Goal: Transaction & Acquisition: Purchase product/service

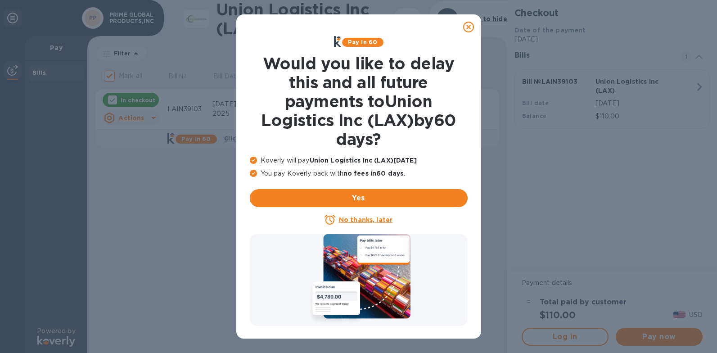
click at [365, 219] on u "No thanks, later" at bounding box center [366, 219] width 54 height 7
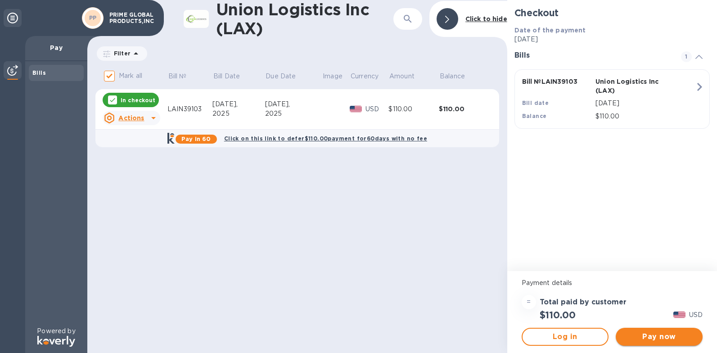
click at [659, 337] on span "Pay now" at bounding box center [659, 336] width 72 height 11
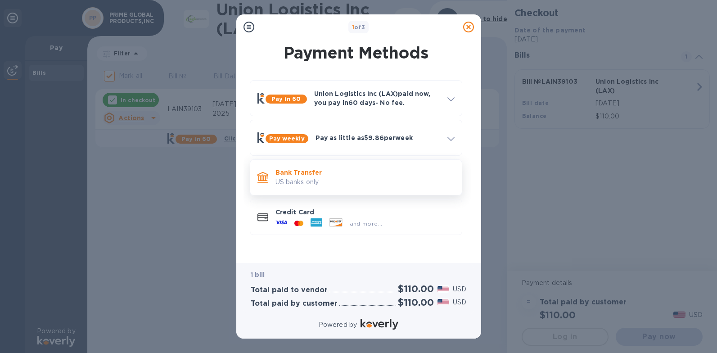
click at [338, 184] on p "US banks only." at bounding box center [364, 181] width 179 height 9
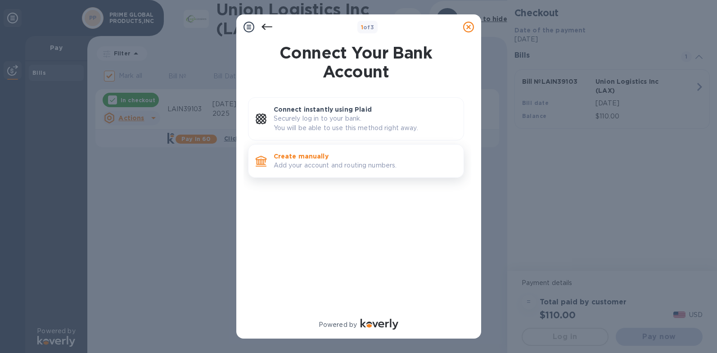
click at [326, 168] on p "Add your account and routing numbers." at bounding box center [365, 165] width 183 height 9
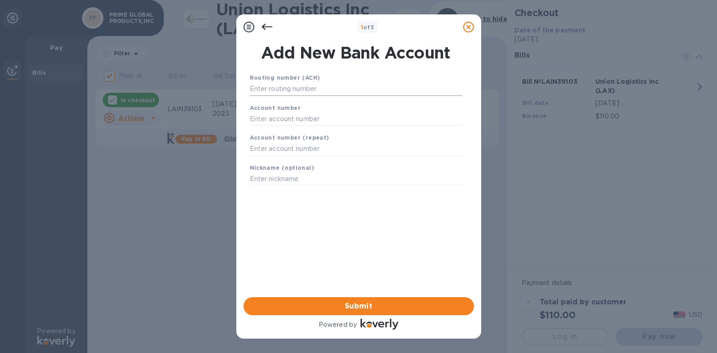
click at [337, 93] on input "text" at bounding box center [356, 89] width 212 height 14
type input "1"
type input "4"
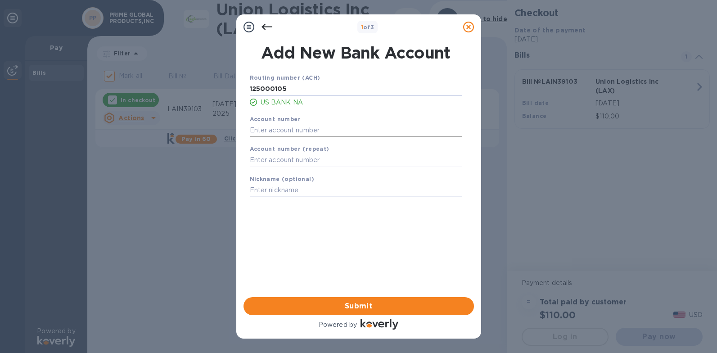
type input "125000105"
click at [328, 133] on input "text" at bounding box center [356, 130] width 212 height 14
type input "153591300121"
click at [311, 164] on input "text" at bounding box center [356, 160] width 212 height 14
type input "153591300121"
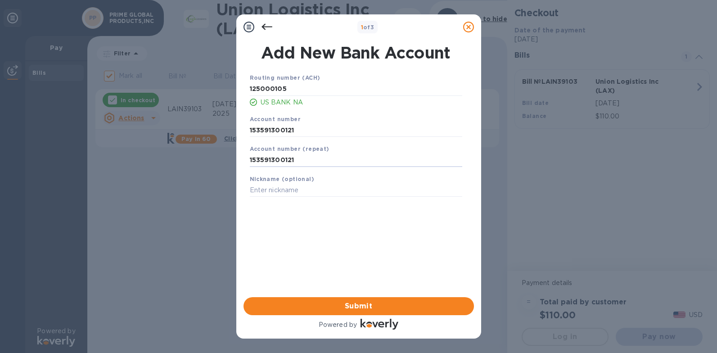
click at [311, 198] on div "Nickname (optional)" at bounding box center [356, 186] width 220 height 30
click at [310, 192] on input "text" at bounding box center [356, 191] width 212 height 14
type input "wjb"
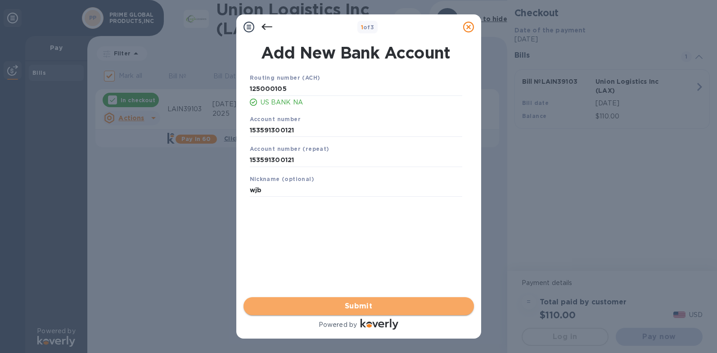
click at [348, 310] on span "Submit" at bounding box center [359, 306] width 216 height 11
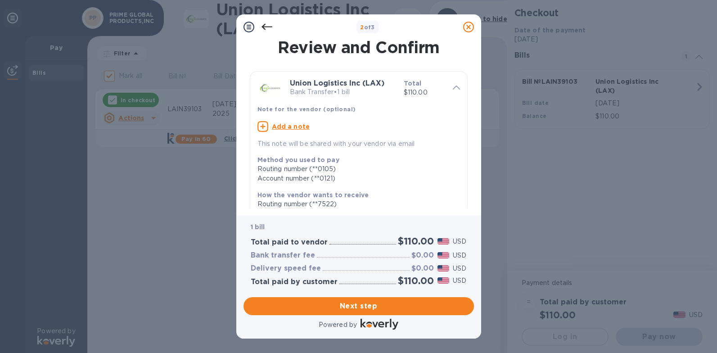
click at [259, 128] on icon at bounding box center [262, 126] width 11 height 11
click at [316, 126] on textarea at bounding box center [351, 128] width 188 height 8
type textarea "0257722 prime global"
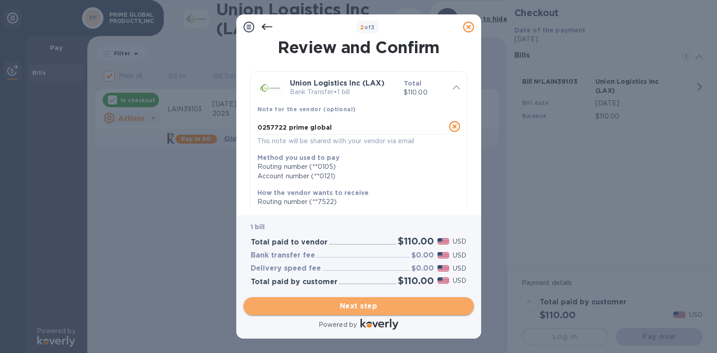
click at [381, 301] on span "Next step" at bounding box center [359, 306] width 216 height 11
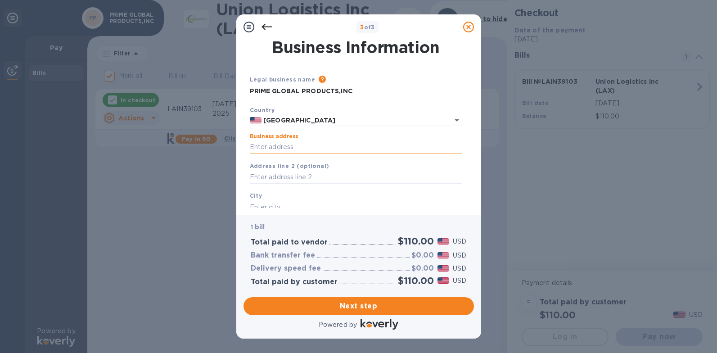
click at [324, 147] on input "Business address" at bounding box center [356, 147] width 212 height 14
type input "19 enatai dr"
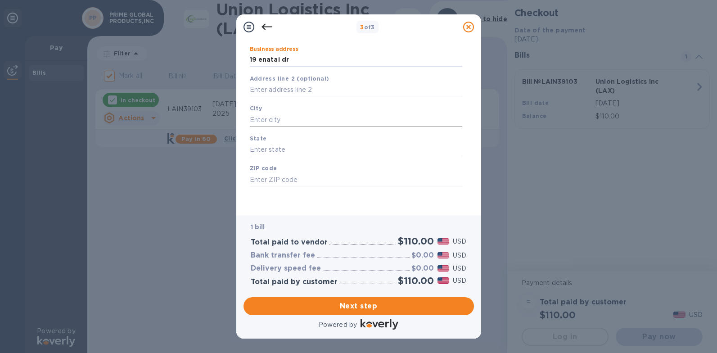
click at [312, 122] on input "text" at bounding box center [356, 120] width 212 height 14
type input "bellevue"
type input "wa"
type input "98004"
click at [367, 295] on div "Next step" at bounding box center [359, 305] width 238 height 25
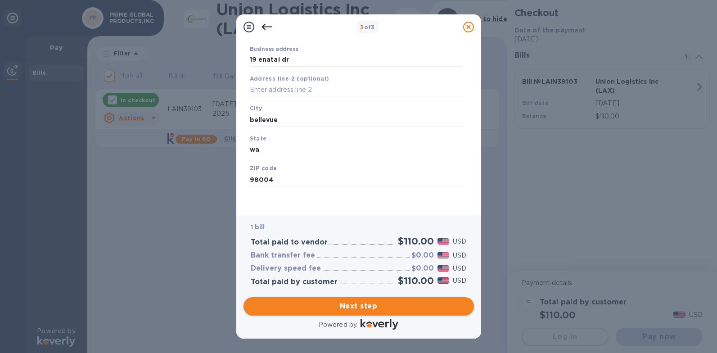
click at [365, 304] on span "Next step" at bounding box center [359, 306] width 216 height 11
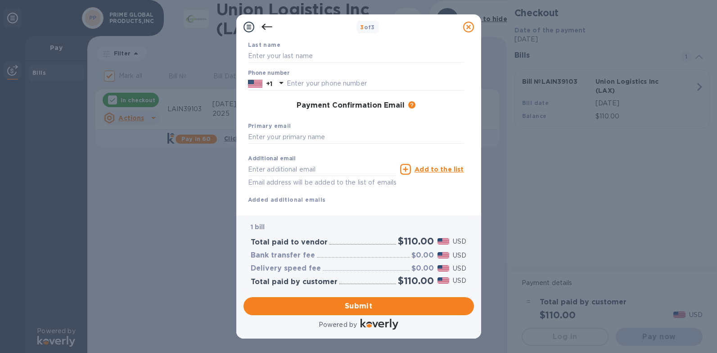
scroll to position [0, 0]
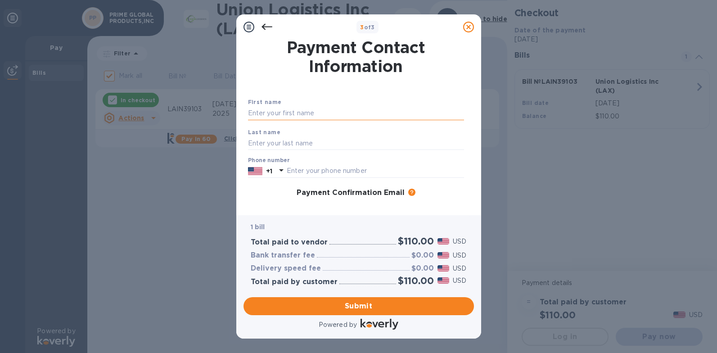
click at [320, 118] on input "text" at bounding box center [356, 114] width 216 height 14
click at [304, 112] on input "text" at bounding box center [356, 114] width 216 height 14
type input "[PERSON_NAME]"
type input "bryce"
type input "2066234262"
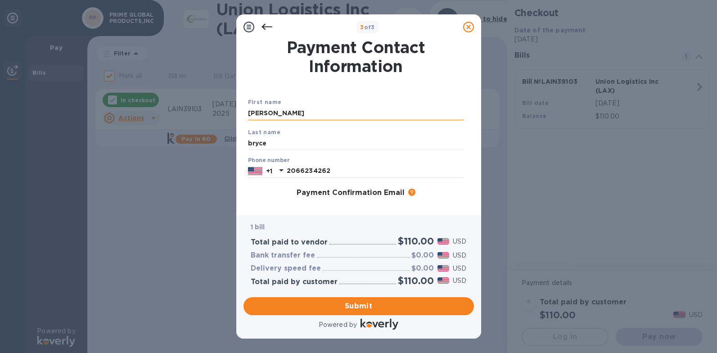
type input "[EMAIL_ADDRESS][DOMAIN_NAME]"
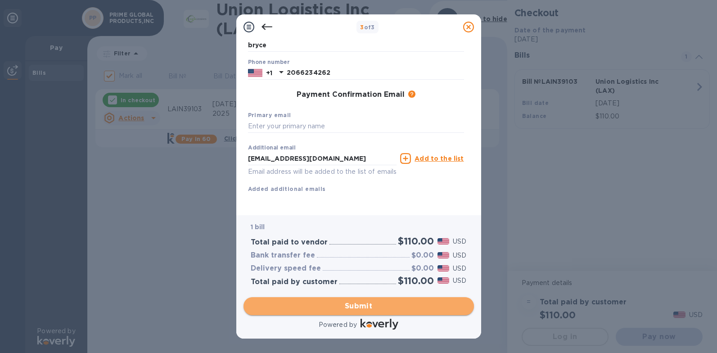
click at [353, 302] on span "Submit" at bounding box center [359, 306] width 216 height 11
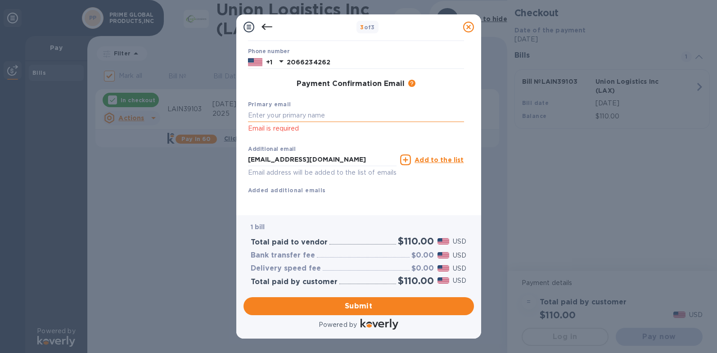
click at [297, 114] on input "text" at bounding box center [356, 116] width 216 height 14
type input "[EMAIL_ADDRESS][DOMAIN_NAME]"
click at [350, 305] on span "Submit" at bounding box center [359, 306] width 216 height 11
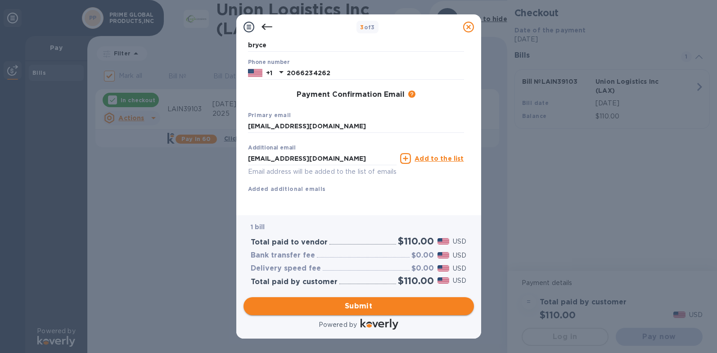
scroll to position [120, 0]
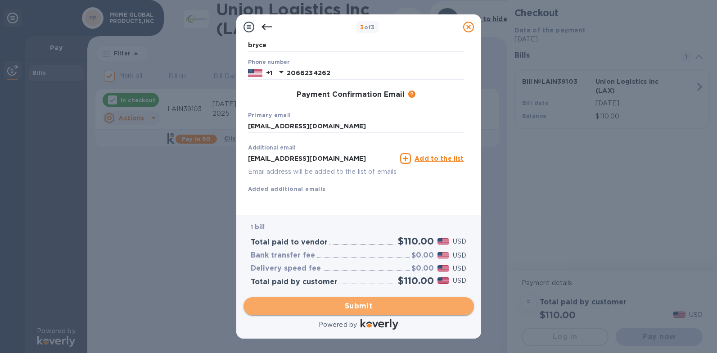
click at [375, 305] on span "Submit" at bounding box center [359, 306] width 216 height 11
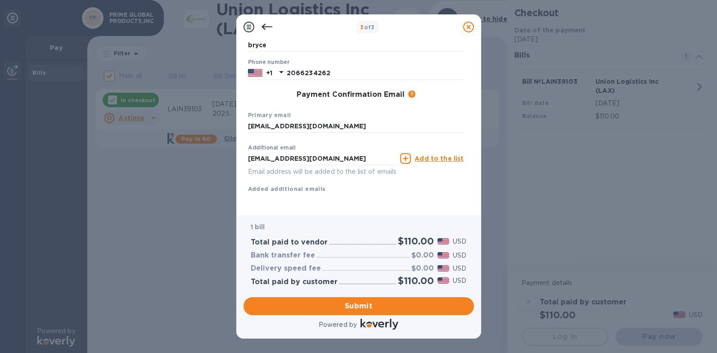
scroll to position [0, 0]
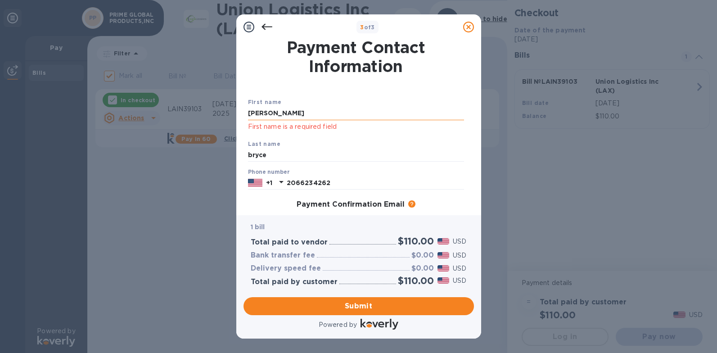
click at [401, 111] on input "[PERSON_NAME]" at bounding box center [356, 114] width 216 height 14
click at [279, 117] on input "[PERSON_NAME]" at bounding box center [356, 114] width 216 height 14
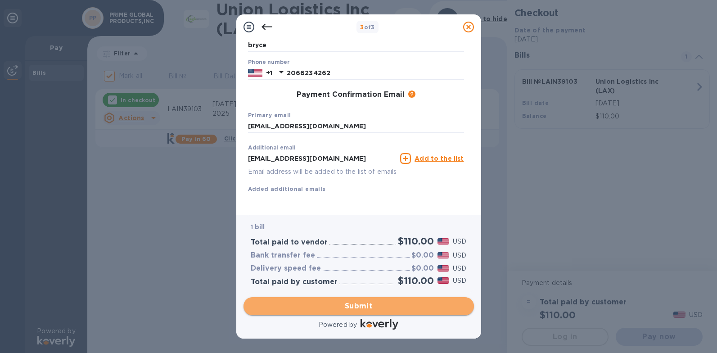
click at [394, 308] on span "Submit" at bounding box center [359, 306] width 216 height 11
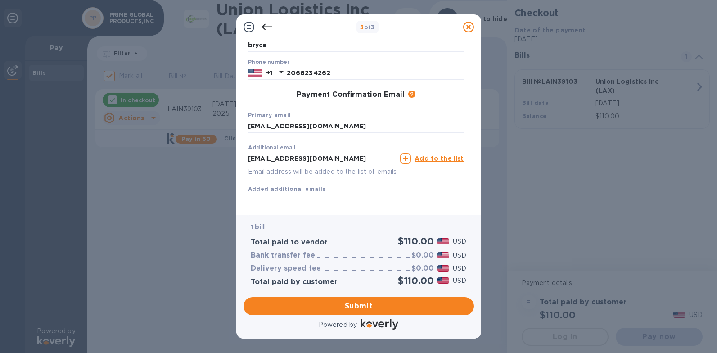
scroll to position [0, 0]
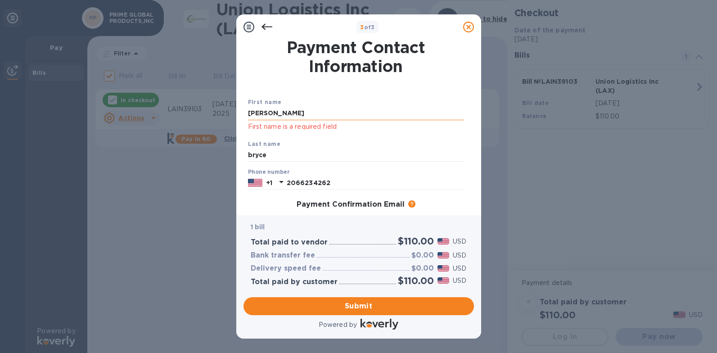
click at [306, 117] on input "[PERSON_NAME]" at bounding box center [356, 114] width 216 height 14
drag, startPoint x: 259, startPoint y: 115, endPoint x: 263, endPoint y: 114, distance: 4.7
click at [263, 114] on input "[PERSON_NAME]" at bounding box center [356, 114] width 216 height 14
click button "Submit" at bounding box center [0, 0] width 0 height 0
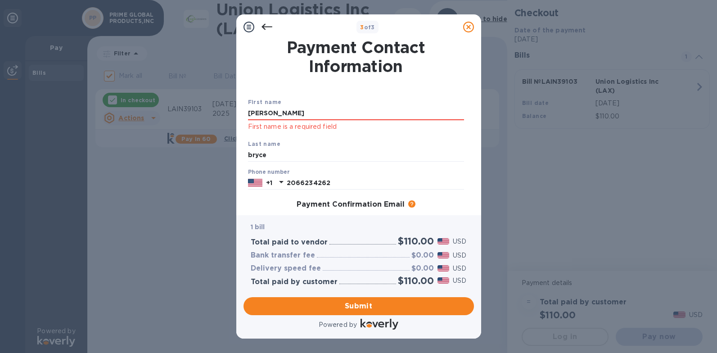
click at [379, 319] on img at bounding box center [380, 324] width 38 height 11
click at [375, 298] on button "Submit" at bounding box center [358, 306] width 230 height 18
click at [314, 115] on input "[PERSON_NAME]" at bounding box center [356, 114] width 216 height 14
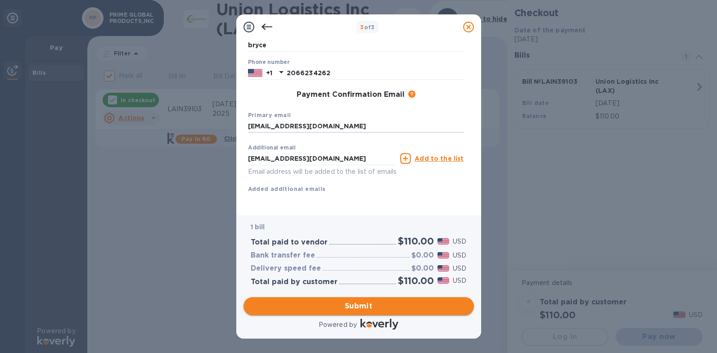
click at [402, 306] on span "Submit" at bounding box center [359, 306] width 216 height 11
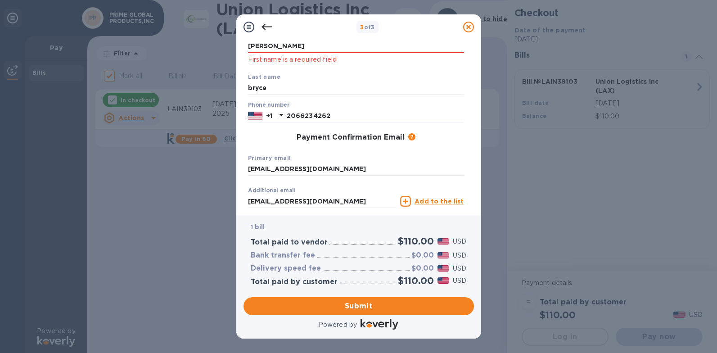
click at [362, 160] on div "Primary email [EMAIL_ADDRESS][DOMAIN_NAME]" at bounding box center [355, 164] width 223 height 30
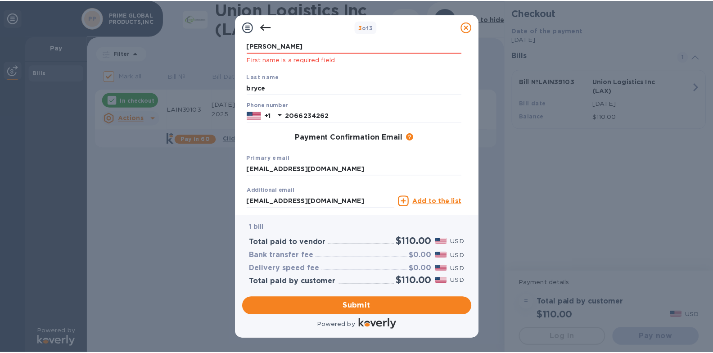
scroll to position [0, 0]
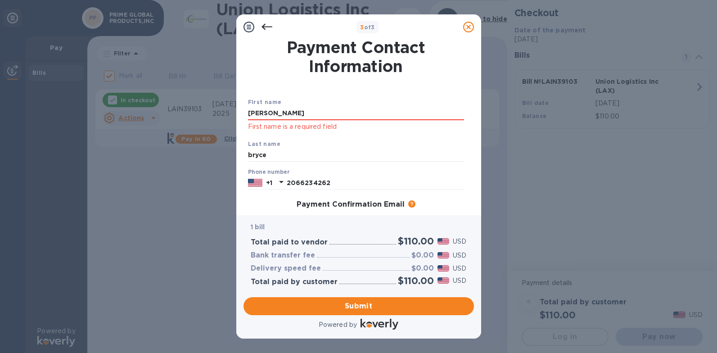
drag, startPoint x: 149, startPoint y: 99, endPoint x: -4, endPoint y: 59, distance: 158.1
click at [0, 59] on html "3 of 3 Payment Contact Information First name [PERSON_NAME] First name is a req…" at bounding box center [358, 176] width 717 height 353
type input "k"
type input "[PERSON_NAME]"
drag, startPoint x: 374, startPoint y: 295, endPoint x: 372, endPoint y: 302, distance: 7.5
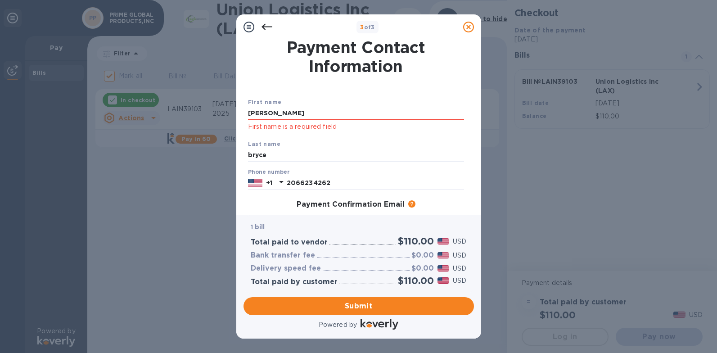
click at [374, 297] on div "Submit" at bounding box center [359, 305] width 238 height 25
click at [372, 302] on span "Submit" at bounding box center [359, 306] width 216 height 11
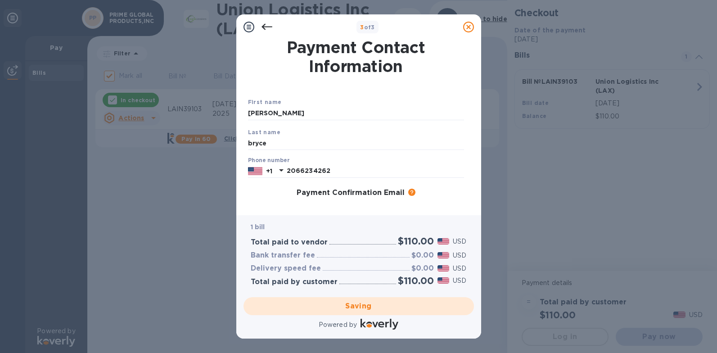
checkbox input "false"
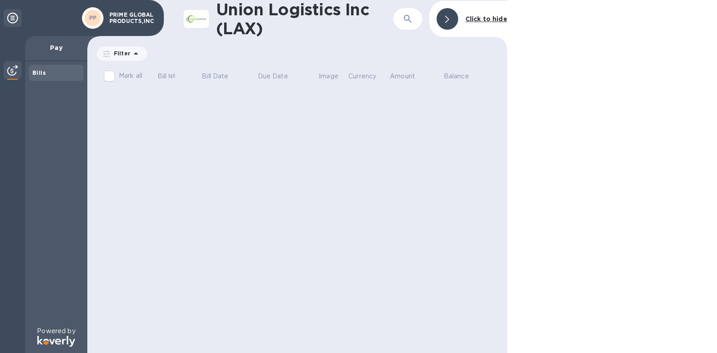
drag, startPoint x: 83, startPoint y: 136, endPoint x: 83, endPoint y: 117, distance: 19.4
click at [86, 126] on div "Bills" at bounding box center [56, 193] width 62 height 265
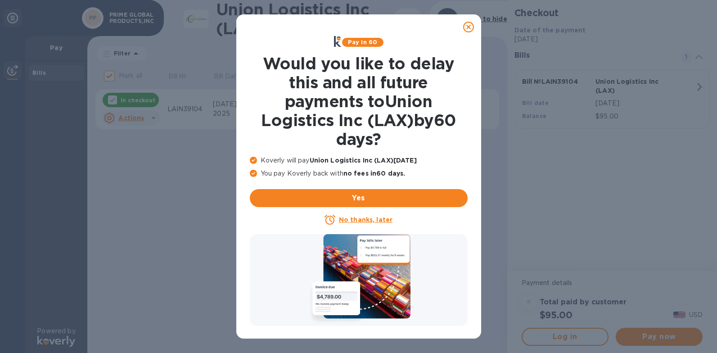
click at [662, 220] on div "Pay in 60 Would you like to delay this and all future payments to Union Logisti…" at bounding box center [358, 176] width 717 height 353
click at [363, 217] on u "No thanks, later" at bounding box center [366, 219] width 54 height 7
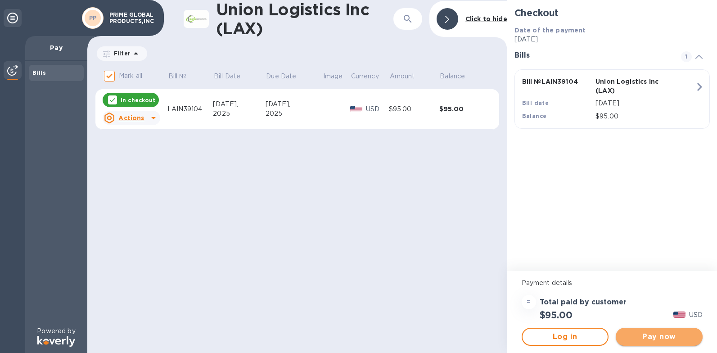
click at [657, 338] on span "Pay now" at bounding box center [659, 336] width 72 height 11
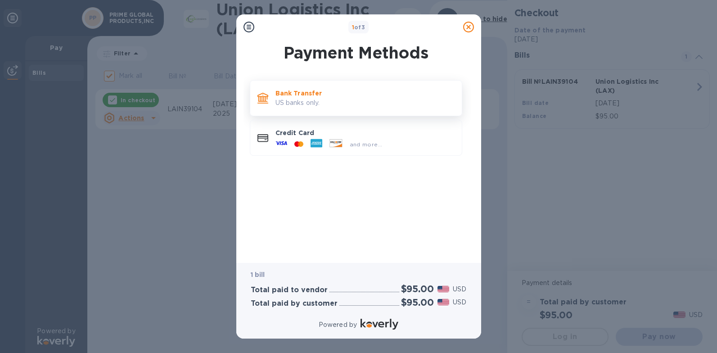
click at [330, 97] on p "Bank Transfer" at bounding box center [364, 93] width 179 height 9
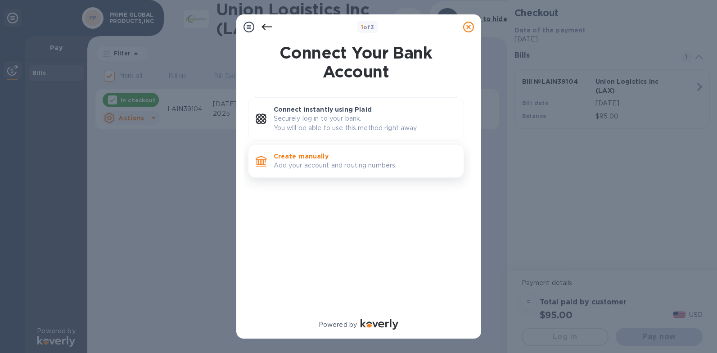
click at [318, 168] on p "Add your account and routing numbers." at bounding box center [365, 165] width 183 height 9
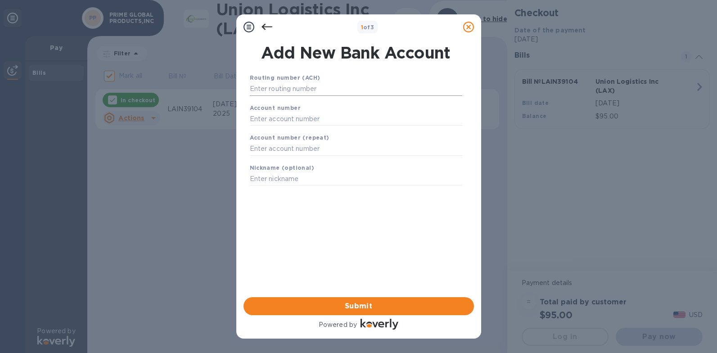
click at [318, 90] on input "text" at bounding box center [356, 89] width 212 height 14
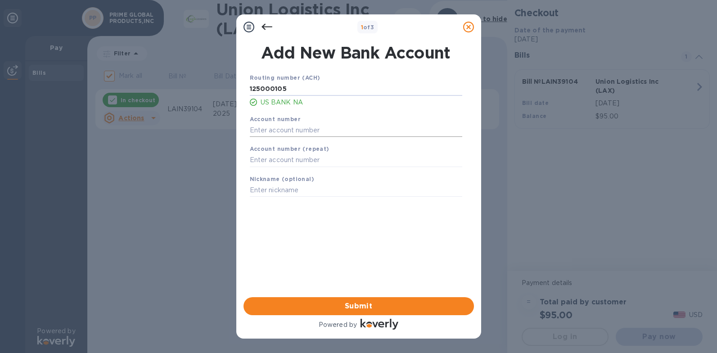
type input "125000105"
click at [307, 133] on input "text" at bounding box center [356, 130] width 212 height 14
type input "153591300121"
click at [313, 166] on input "text" at bounding box center [356, 160] width 212 height 14
type input "153591300121"
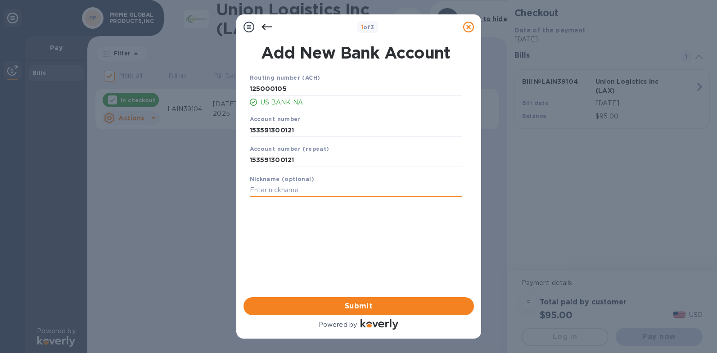
click at [300, 187] on input "text" at bounding box center [356, 191] width 212 height 14
type input "wjb"
click at [341, 299] on button "Submit" at bounding box center [358, 306] width 230 height 18
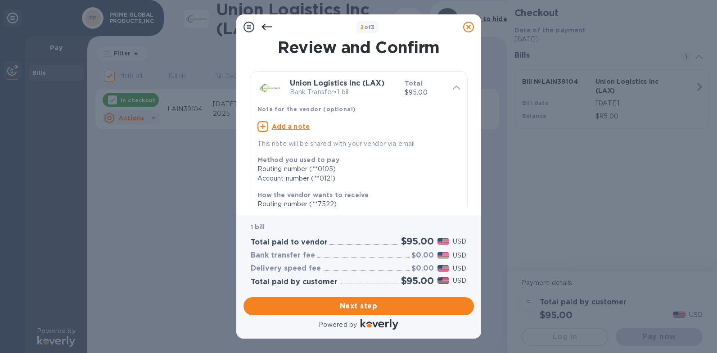
click at [296, 130] on u "Add a note" at bounding box center [291, 126] width 38 height 7
click at [337, 127] on textarea at bounding box center [351, 128] width 188 height 8
drag, startPoint x: 298, startPoint y: 123, endPoint x: 298, endPoint y: 134, distance: 10.4
click at [298, 124] on textarea "0257723 PRIOME BLOBAL" at bounding box center [351, 128] width 188 height 8
click at [312, 131] on textarea "0257723 PRIME BLOBAL" at bounding box center [351, 128] width 188 height 8
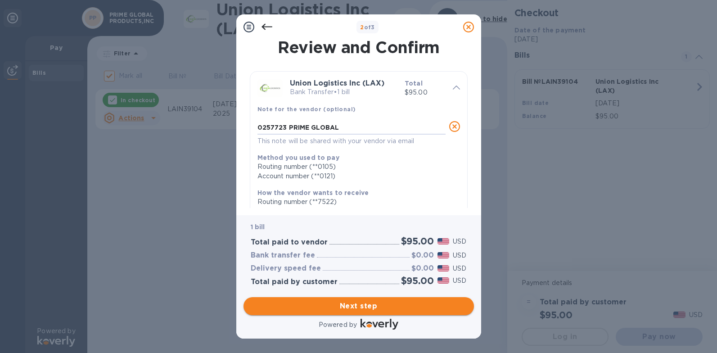
type textarea "0257723 PRIME GLOBAL"
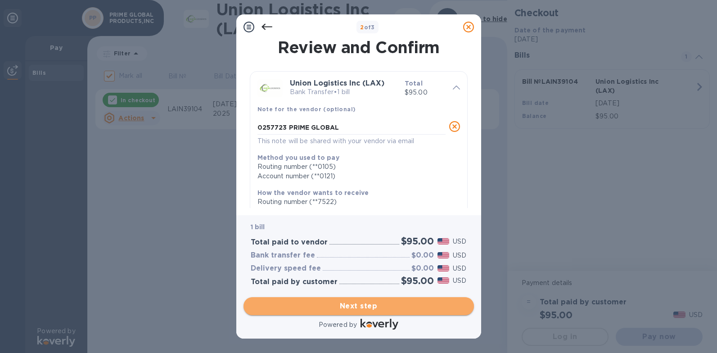
click at [393, 302] on span "Next step" at bounding box center [359, 306] width 216 height 11
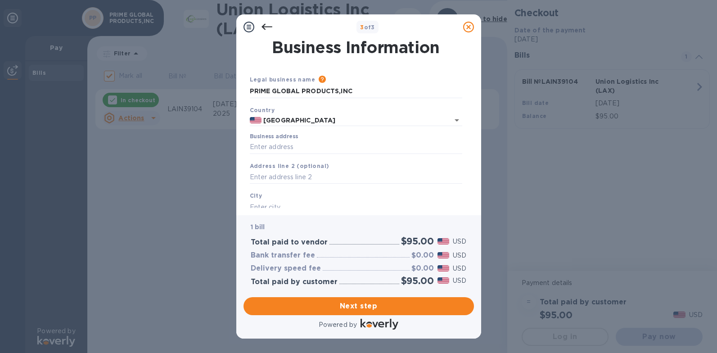
click at [325, 155] on div "Business address" at bounding box center [356, 144] width 220 height 28
click at [325, 149] on input "Business address" at bounding box center [356, 147] width 212 height 14
type input "19 enatai dr"
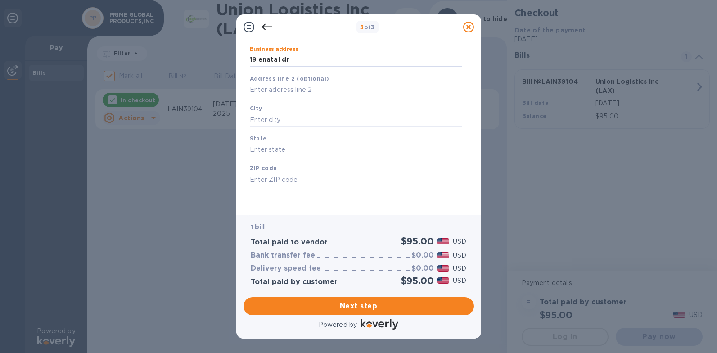
drag, startPoint x: 295, startPoint y: 108, endPoint x: 295, endPoint y: 119, distance: 11.7
click at [295, 108] on div "City" at bounding box center [356, 115] width 220 height 30
click at [294, 120] on input "text" at bounding box center [356, 120] width 212 height 14
type input "BELLEVUE"
type input "WA"
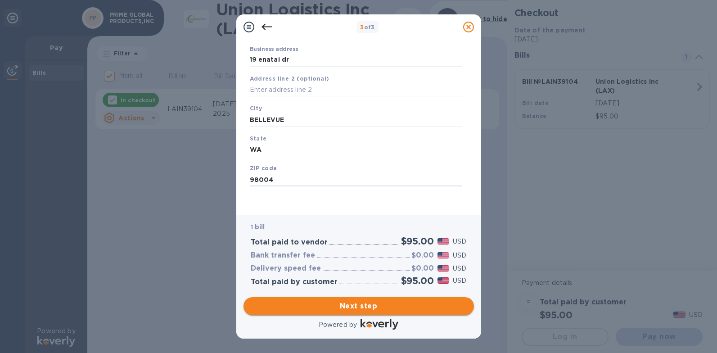
type input "98004"
click at [356, 308] on span "Next step" at bounding box center [359, 306] width 216 height 11
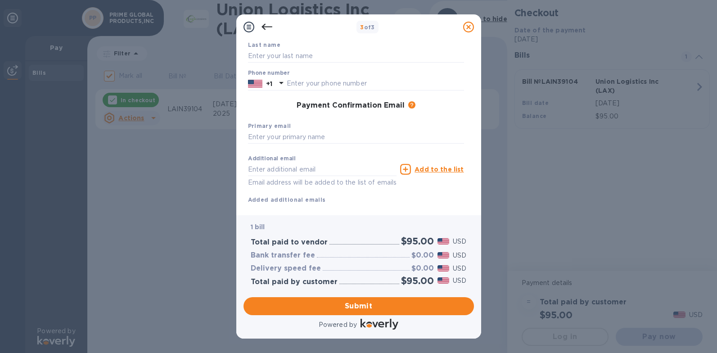
scroll to position [0, 0]
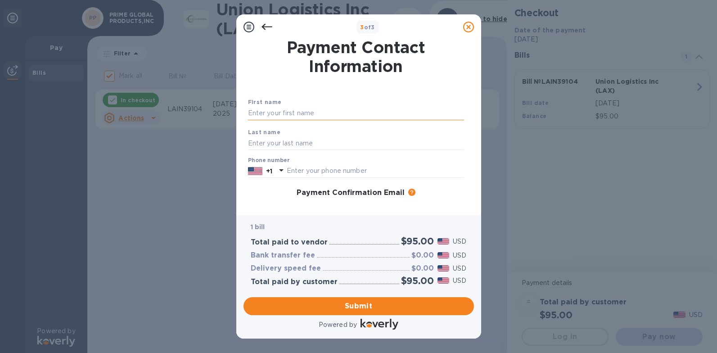
click at [297, 115] on input "text" at bounding box center [356, 114] width 216 height 14
type input "[PERSON_NAME]"
type input "bryce"
type input "2066234262"
type input "[EMAIL_ADDRESS][DOMAIN_NAME]"
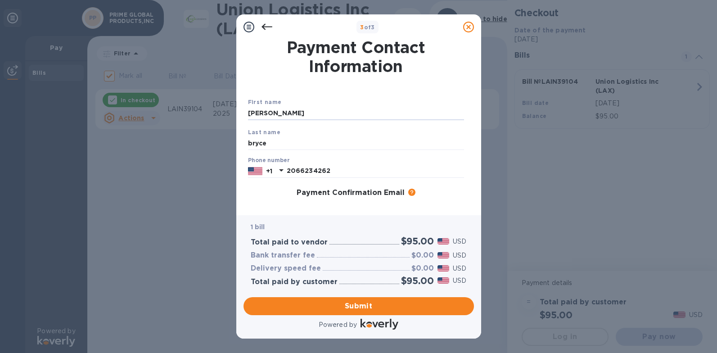
scroll to position [108, 0]
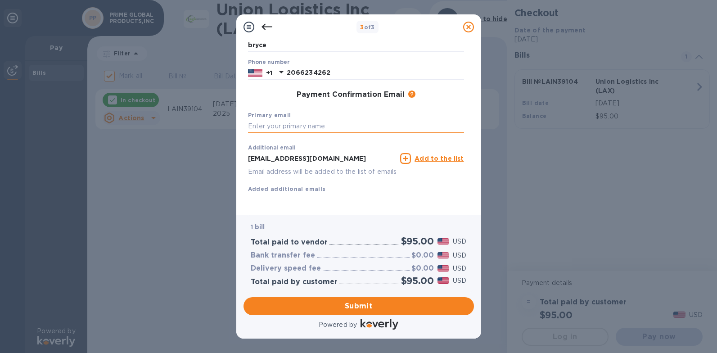
click at [292, 120] on input "text" at bounding box center [356, 127] width 216 height 14
click at [265, 120] on input "WJBVYRNESSEA@MSN.COM" at bounding box center [356, 127] width 216 height 14
type input "WJBYRNESSEA@MSN.COM"
click at [408, 311] on span "Submit" at bounding box center [359, 306] width 216 height 11
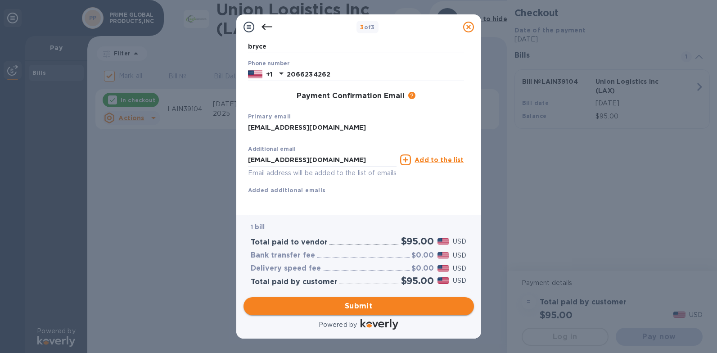
scroll to position [120, 0]
click at [343, 206] on div "First name john First name is a required field Last name bryce Phone number +1 …" at bounding box center [356, 97] width 216 height 221
click at [373, 202] on div "First name john First name is a required field Last name bryce Phone number +1 …" at bounding box center [356, 97] width 216 height 221
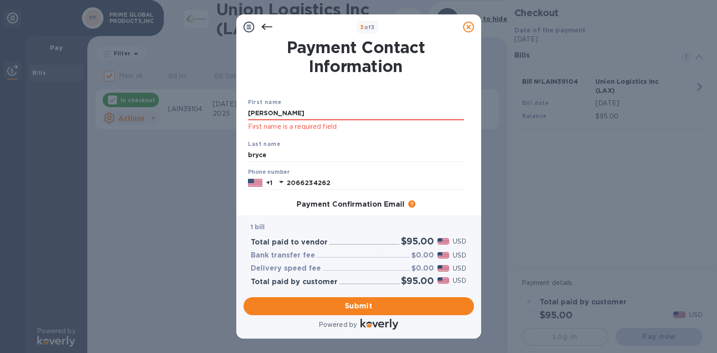
drag, startPoint x: 288, startPoint y: 117, endPoint x: -4, endPoint y: 106, distance: 291.4
click at [0, 106] on html "3 of 3 Payment Contact Information First name john First name is a required fie…" at bounding box center [358, 176] width 717 height 353
type input "[PERSON_NAME]"
click at [399, 307] on span "Submit" at bounding box center [359, 306] width 216 height 11
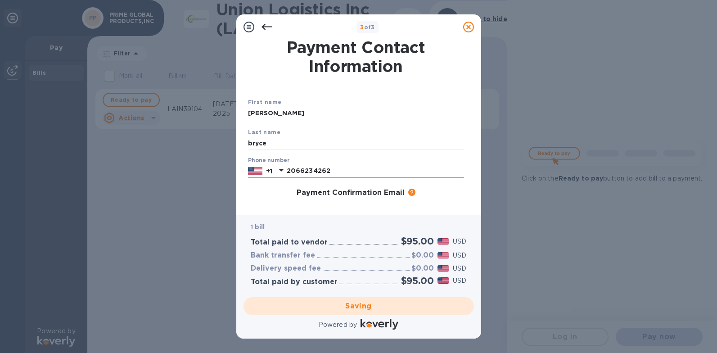
checkbox input "false"
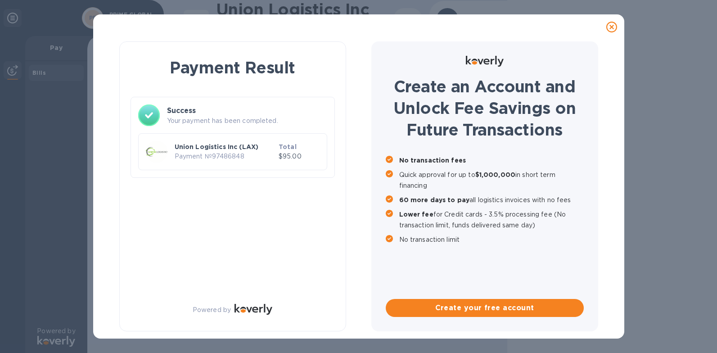
click at [600, 23] on div at bounding box center [611, 26] width 25 height 25
drag, startPoint x: 27, startPoint y: 110, endPoint x: 31, endPoint y: 104, distance: 6.3
click at [31, 104] on div "Payment Result Success Your payment has been completed. Union Logistics Inc (LA…" at bounding box center [358, 176] width 717 height 353
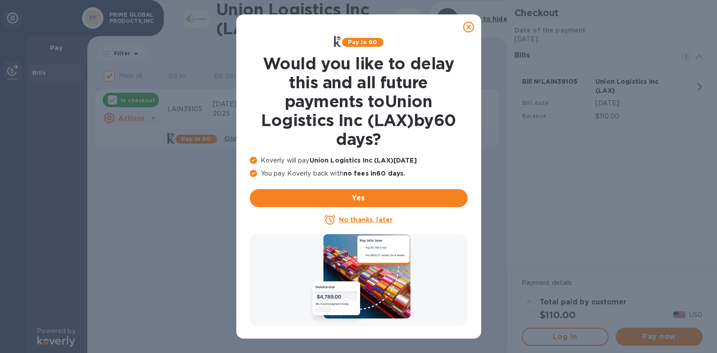
click at [365, 221] on u "No thanks, later" at bounding box center [366, 219] width 54 height 7
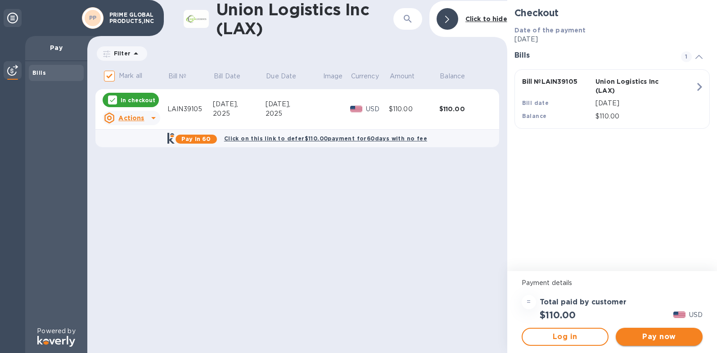
click at [653, 332] on span "Pay now" at bounding box center [659, 336] width 72 height 11
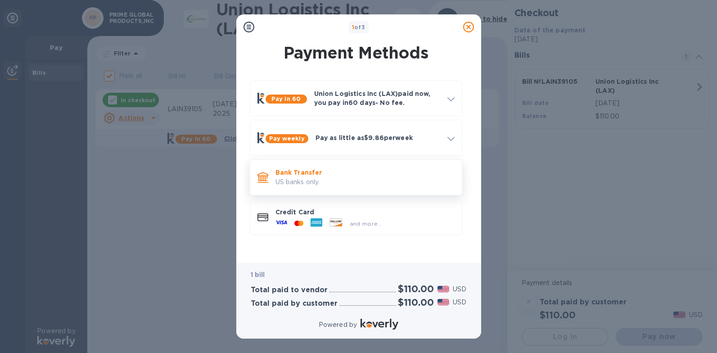
click at [320, 179] on p "US banks only." at bounding box center [364, 181] width 179 height 9
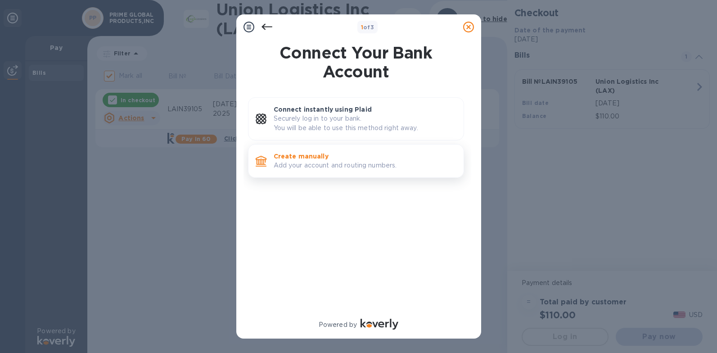
click at [320, 169] on p "Add your account and routing numbers." at bounding box center [365, 165] width 183 height 9
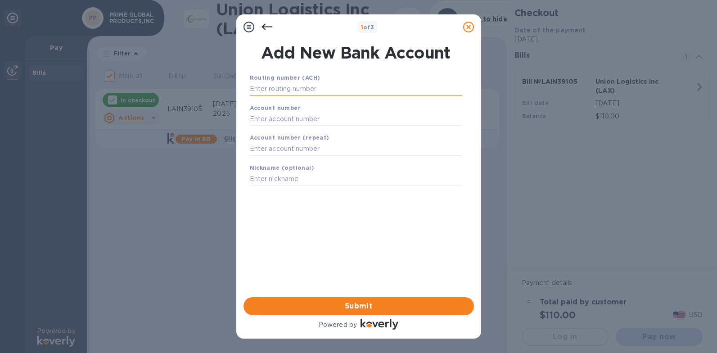
click at [312, 94] on input "text" at bounding box center [356, 89] width 212 height 14
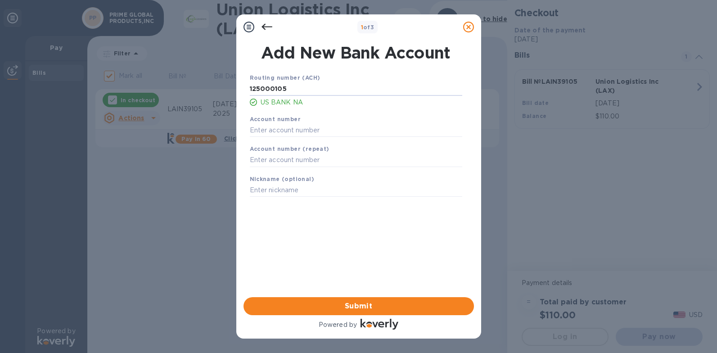
type input "125000105"
click at [307, 114] on div "Account number" at bounding box center [356, 126] width 220 height 30
click at [306, 128] on input "text" at bounding box center [356, 130] width 212 height 14
type input "153591300121"
click at [352, 169] on div "Account number (repeat)" at bounding box center [356, 155] width 220 height 30
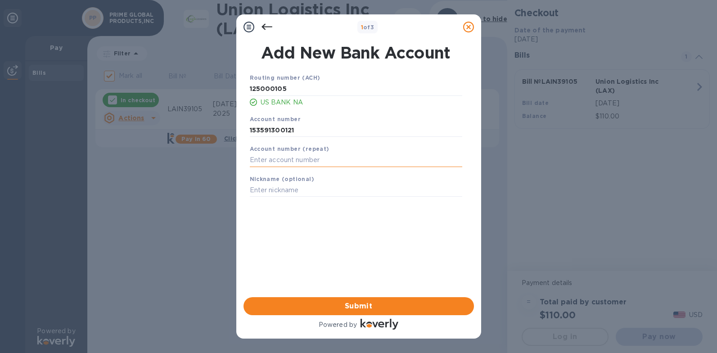
click at [350, 163] on input "text" at bounding box center [356, 160] width 212 height 14
type input "153591300121"
click at [305, 191] on input "text" at bounding box center [356, 191] width 212 height 14
type input "wjb"
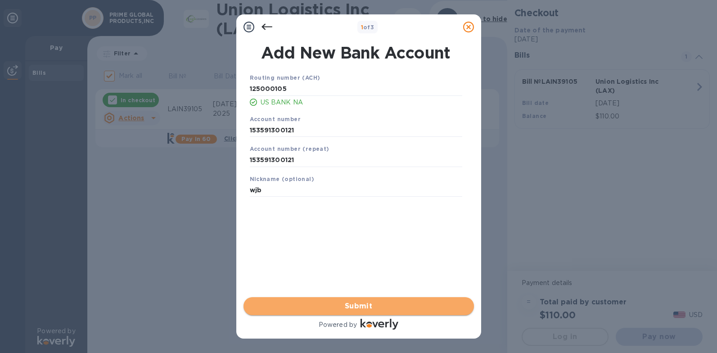
click at [401, 303] on span "Submit" at bounding box center [359, 306] width 216 height 11
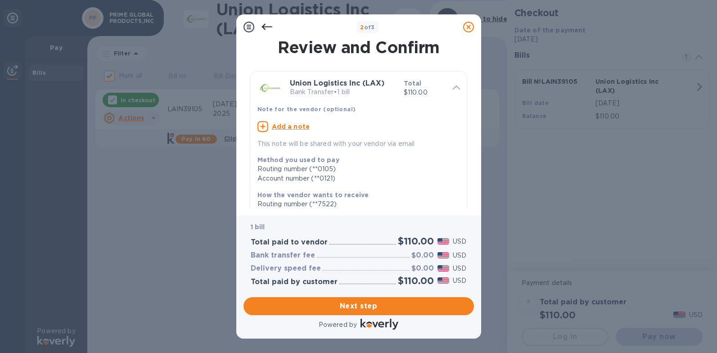
scroll to position [149, 0]
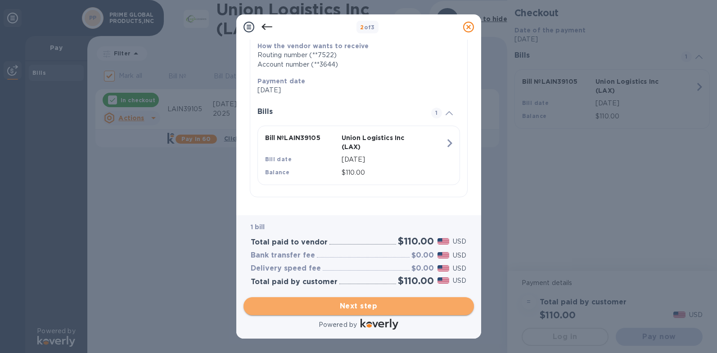
click at [374, 310] on span "Next step" at bounding box center [359, 306] width 216 height 11
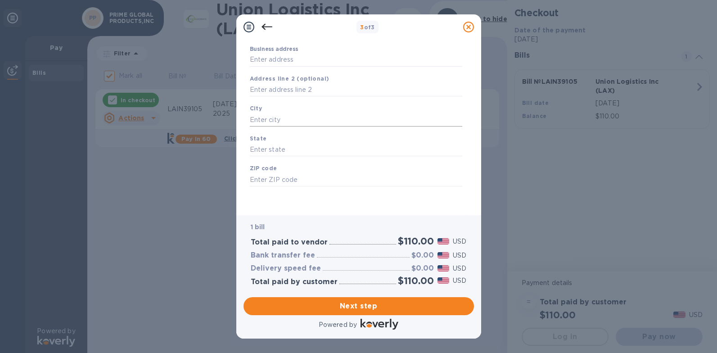
scroll to position [0, 0]
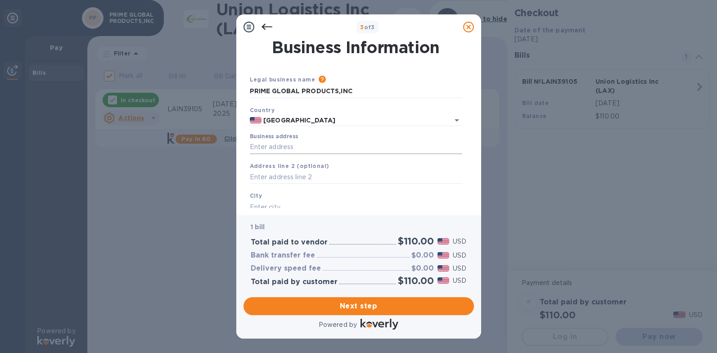
click at [293, 149] on input "Business address" at bounding box center [356, 147] width 212 height 14
type input "19 enatai dr"
click at [274, 198] on div "City" at bounding box center [356, 202] width 220 height 30
click at [275, 203] on input "text" at bounding box center [356, 207] width 212 height 14
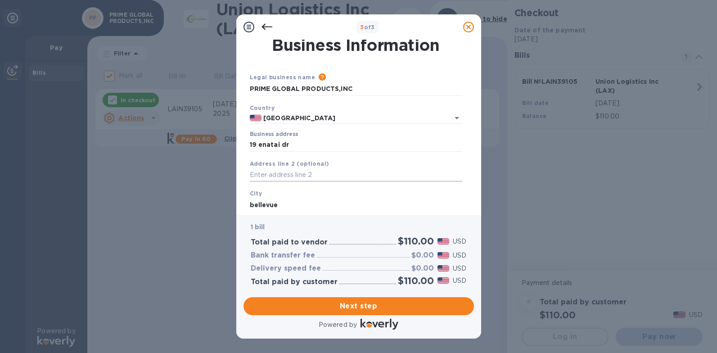
type input "bellevue"
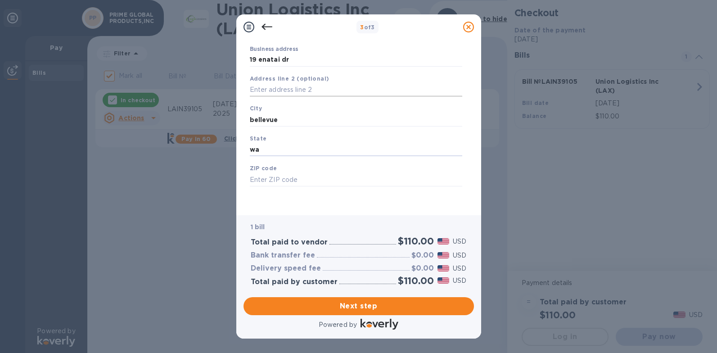
type input "wa"
type input "98004"
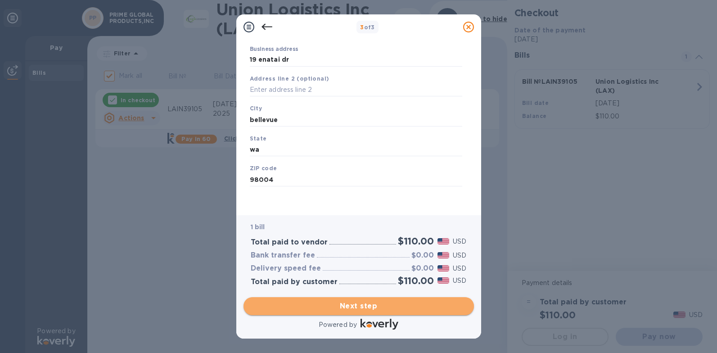
click at [339, 303] on span "Next step" at bounding box center [359, 306] width 216 height 11
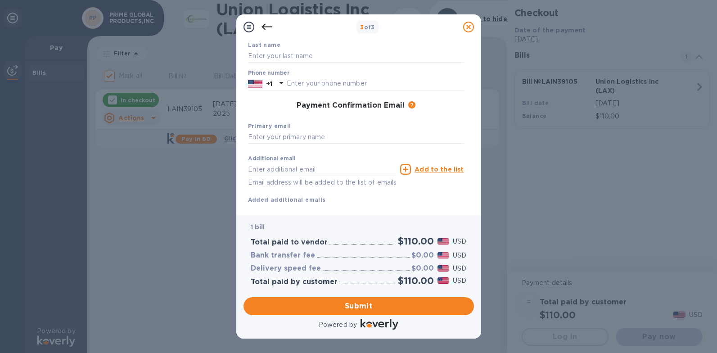
scroll to position [0, 0]
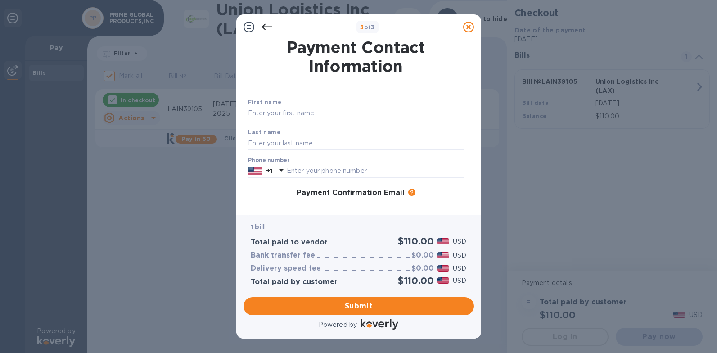
click at [296, 110] on input "text" at bounding box center [356, 114] width 216 height 14
type input "[PERSON_NAME]"
type input "BRYCE"
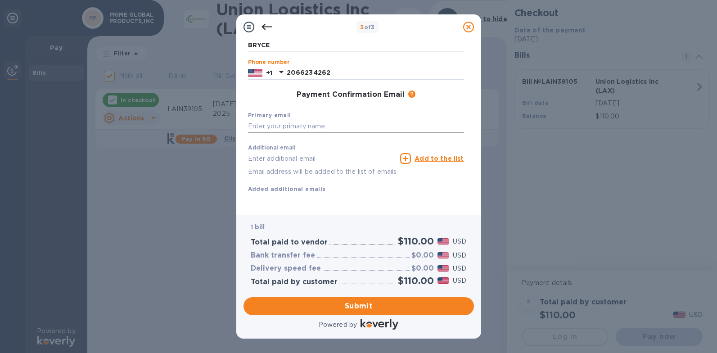
type input "2066234262"
click at [327, 120] on input "text" at bounding box center [356, 127] width 216 height 14
drag, startPoint x: 351, startPoint y: 117, endPoint x: 6, endPoint y: 104, distance: 344.6
click at [15, 104] on div "3 of 3 Payment Contact Information First name JOHN Last name BRYCE Phone number…" at bounding box center [358, 176] width 717 height 353
type input "WJBYRNESSEA@MSN.COM"
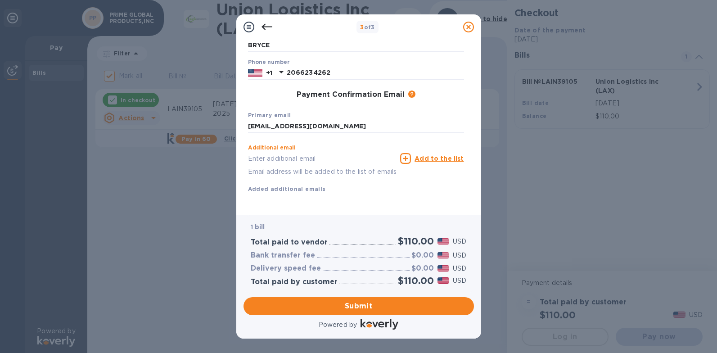
click at [304, 152] on input "text" at bounding box center [322, 159] width 149 height 14
type input "[EMAIL_ADDRESS][DOMAIN_NAME]"
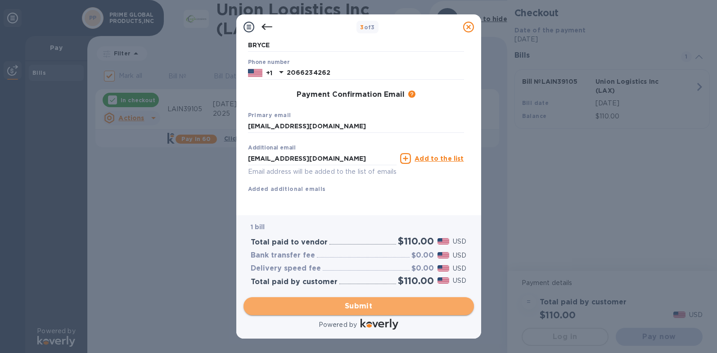
click at [363, 304] on span "Submit" at bounding box center [359, 306] width 216 height 11
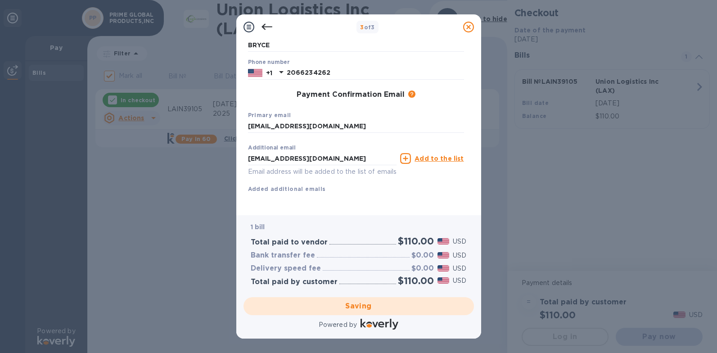
checkbox input "false"
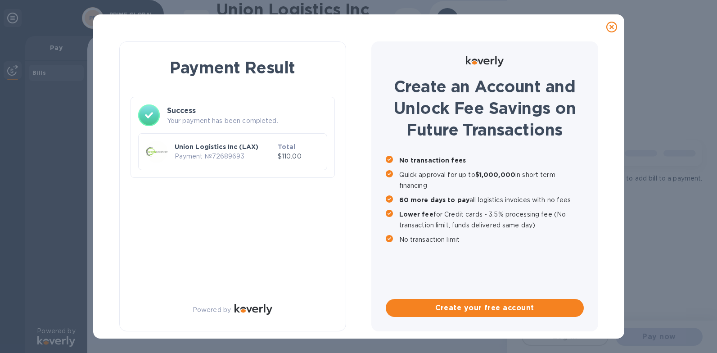
scroll to position [0, 0]
drag, startPoint x: 631, startPoint y: 224, endPoint x: 636, endPoint y: 213, distance: 12.7
click at [631, 221] on div "Payment Result Success Your payment has been completed. Union Logistics Inc (LA…" at bounding box center [358, 176] width 717 height 353
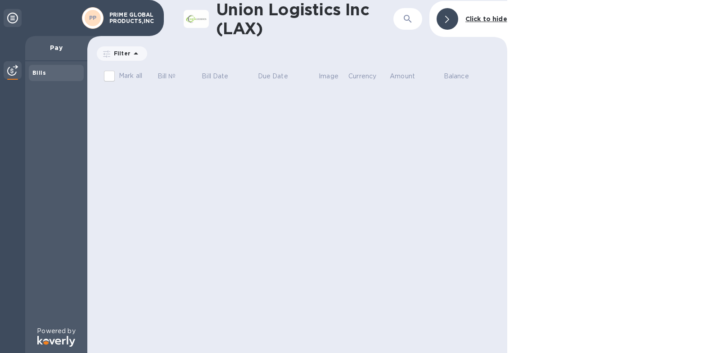
drag, startPoint x: 175, startPoint y: 109, endPoint x: 80, endPoint y: 5, distance: 141.1
click at [176, 109] on div "Union Logistics Inc (LAX) ​ Click to hide Filter Amount Mark all Bill № Bill Da…" at bounding box center [297, 176] width 420 height 353
